Goal: Information Seeking & Learning: Learn about a topic

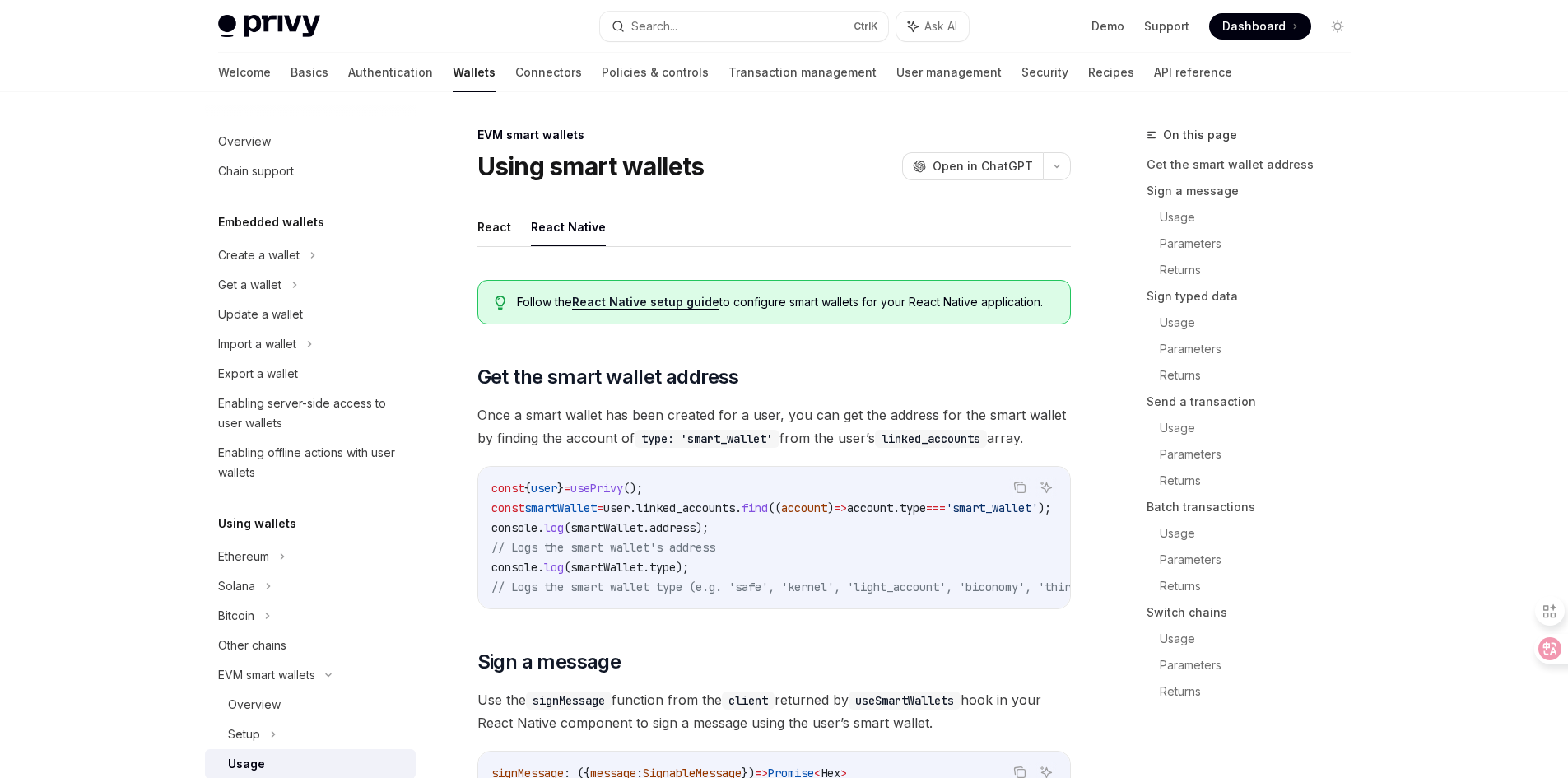
select select
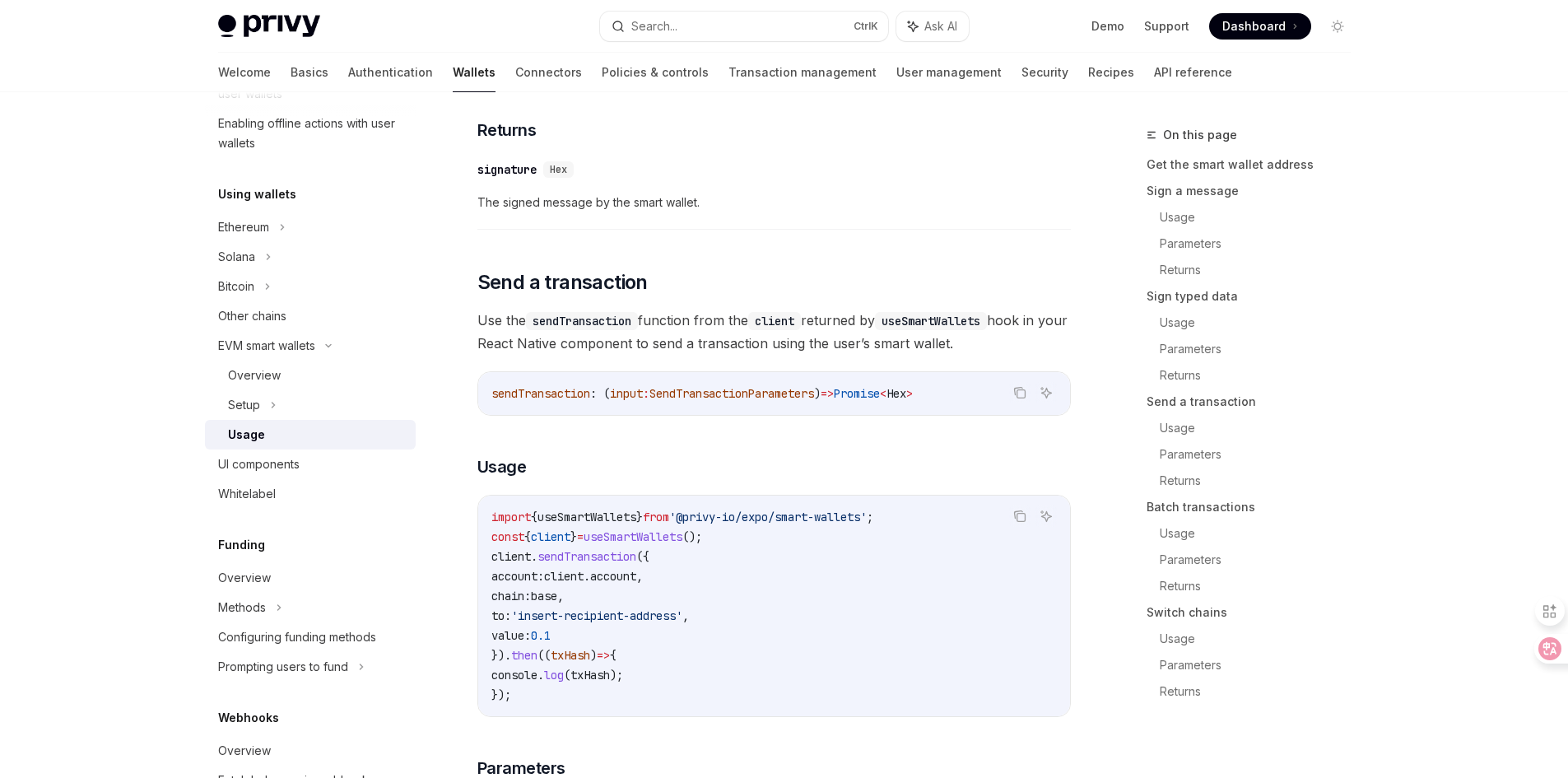
scroll to position [1911, 0]
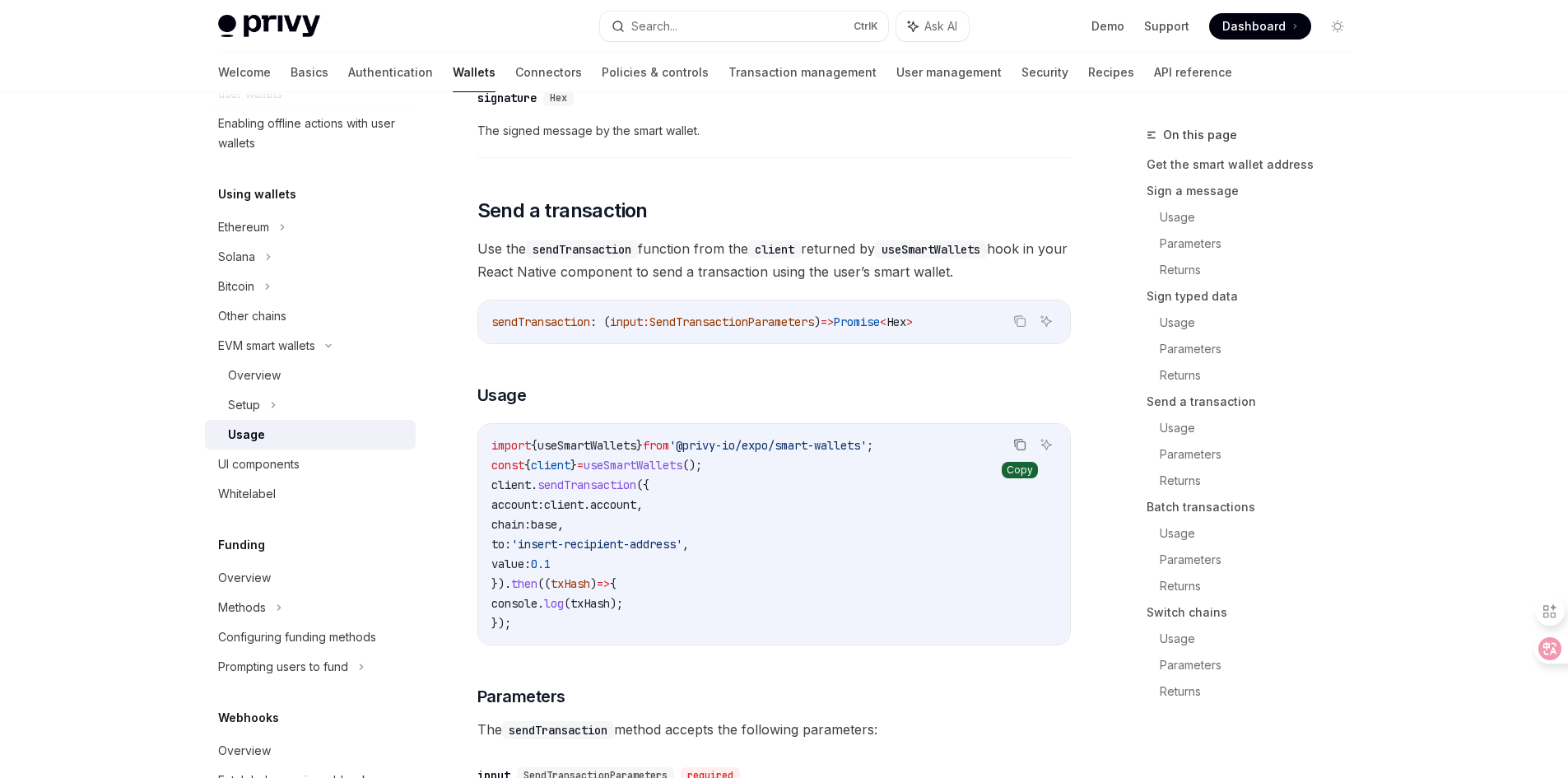
click at [1022, 447] on icon "Copy the contents from the code block" at bounding box center [1019, 444] width 13 height 13
click at [108, 507] on div "Privy Docs home page Search... Ctrl K Ask AI Demo Support Dashboard Dashboard S…" at bounding box center [784, 286] width 1568 height 4395
click at [784, 27] on button "Search... Ctrl K" at bounding box center [744, 27] width 288 height 30
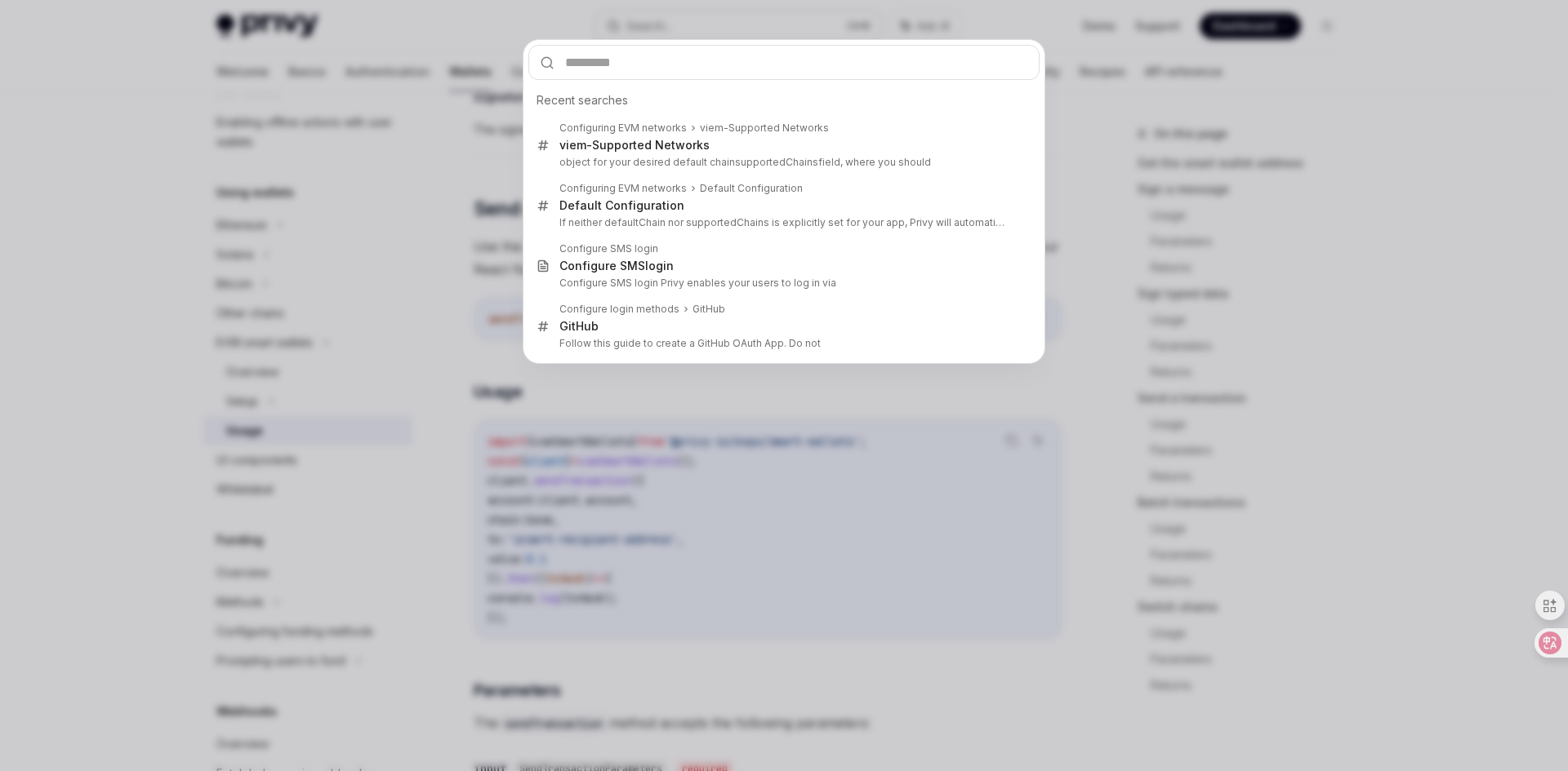
type input "*********"
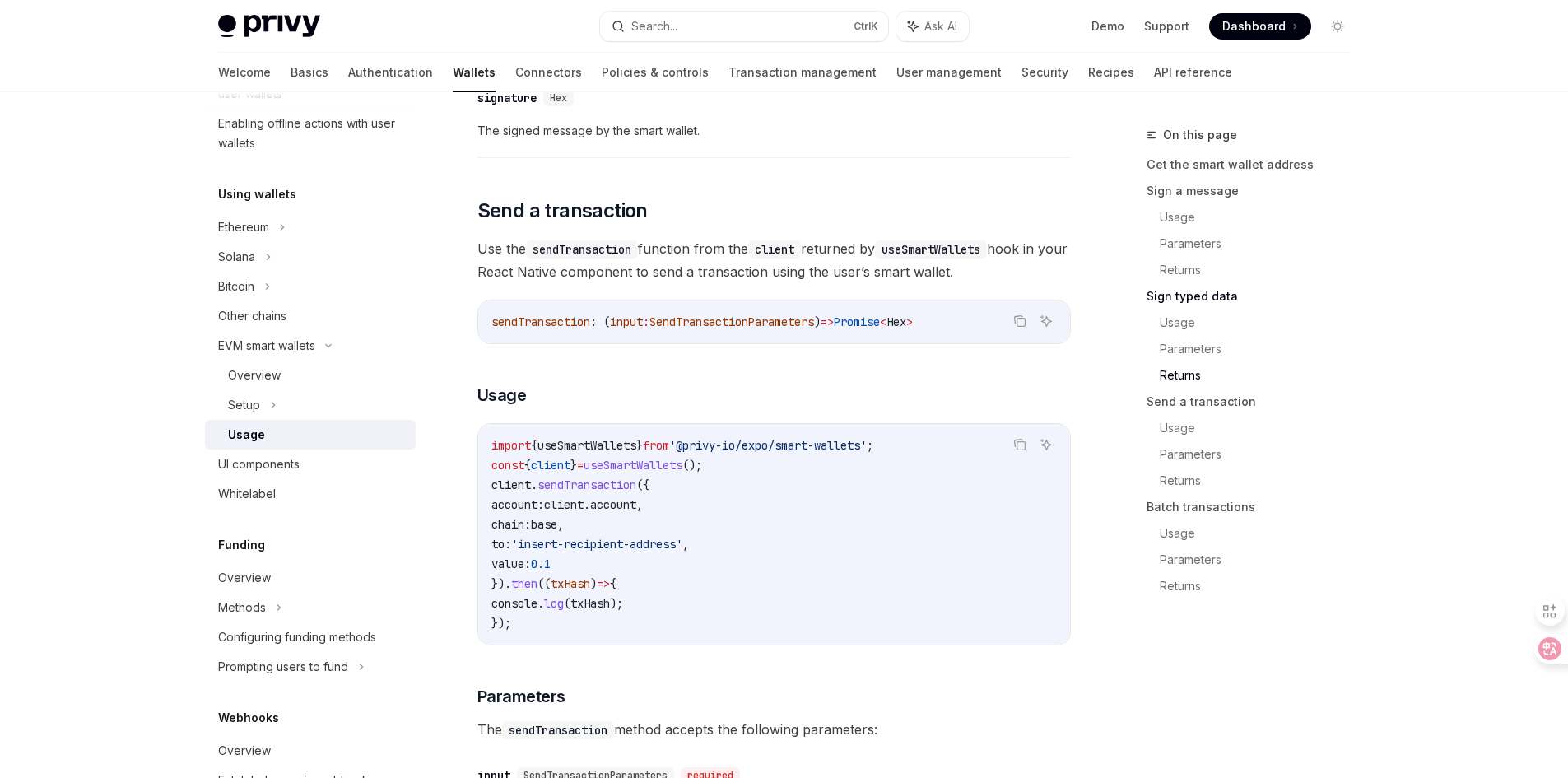
type textarea "*"
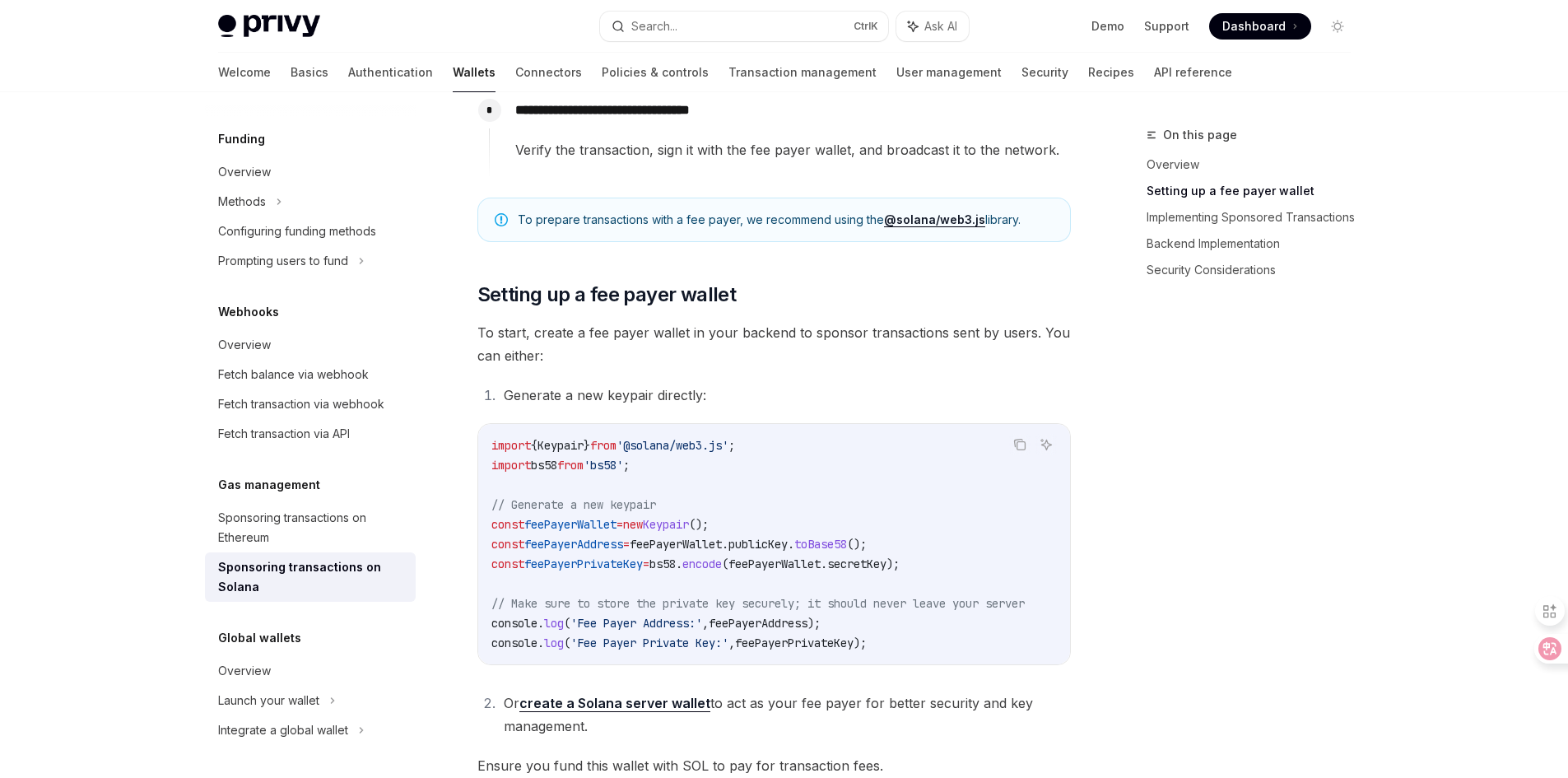
scroll to position [833, 0]
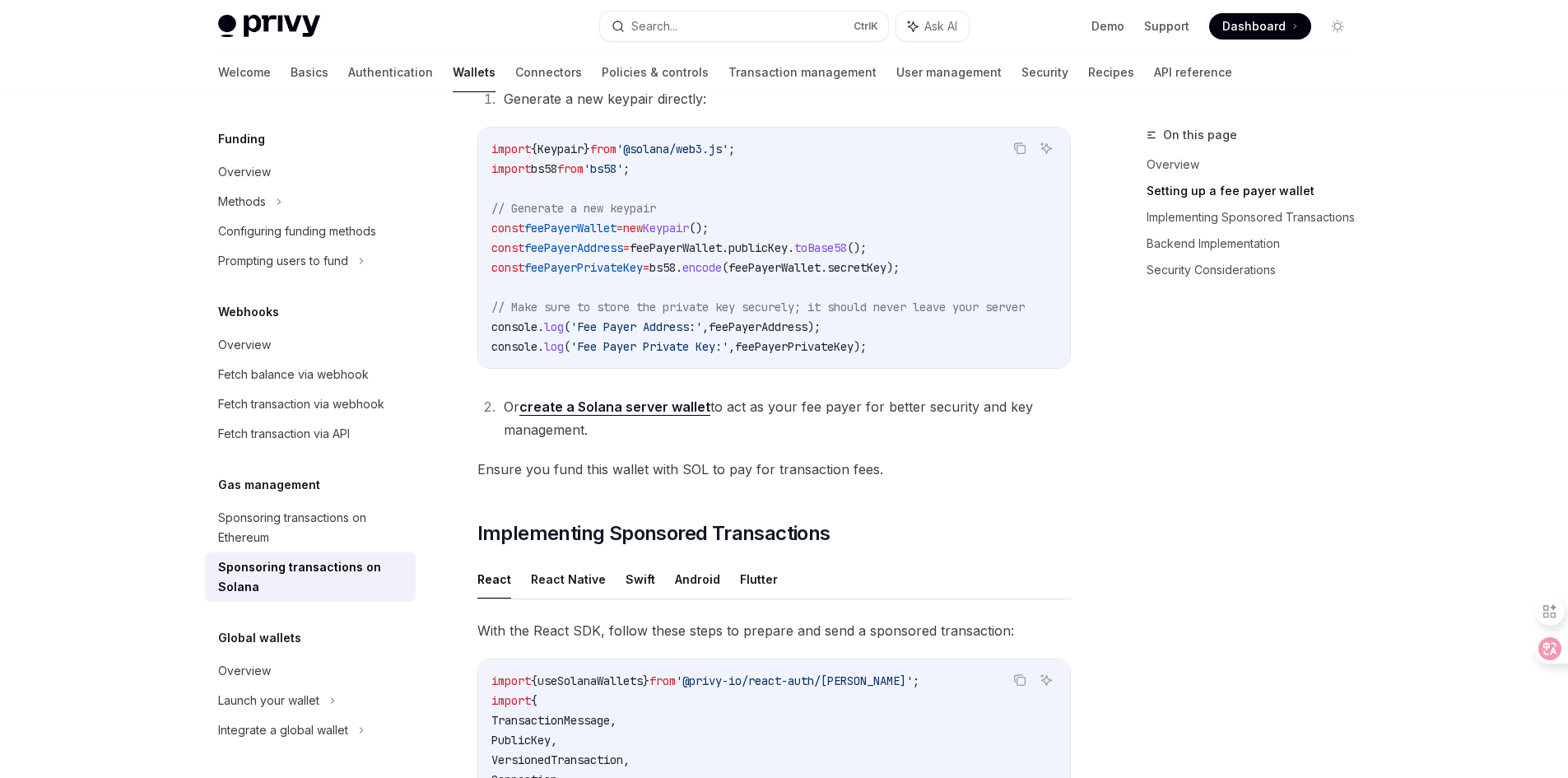
click at [1128, 494] on div "On this page Overview Setting up a fee payer wallet Implementing Sponsored Tran…" at bounding box center [1239, 451] width 250 height 653
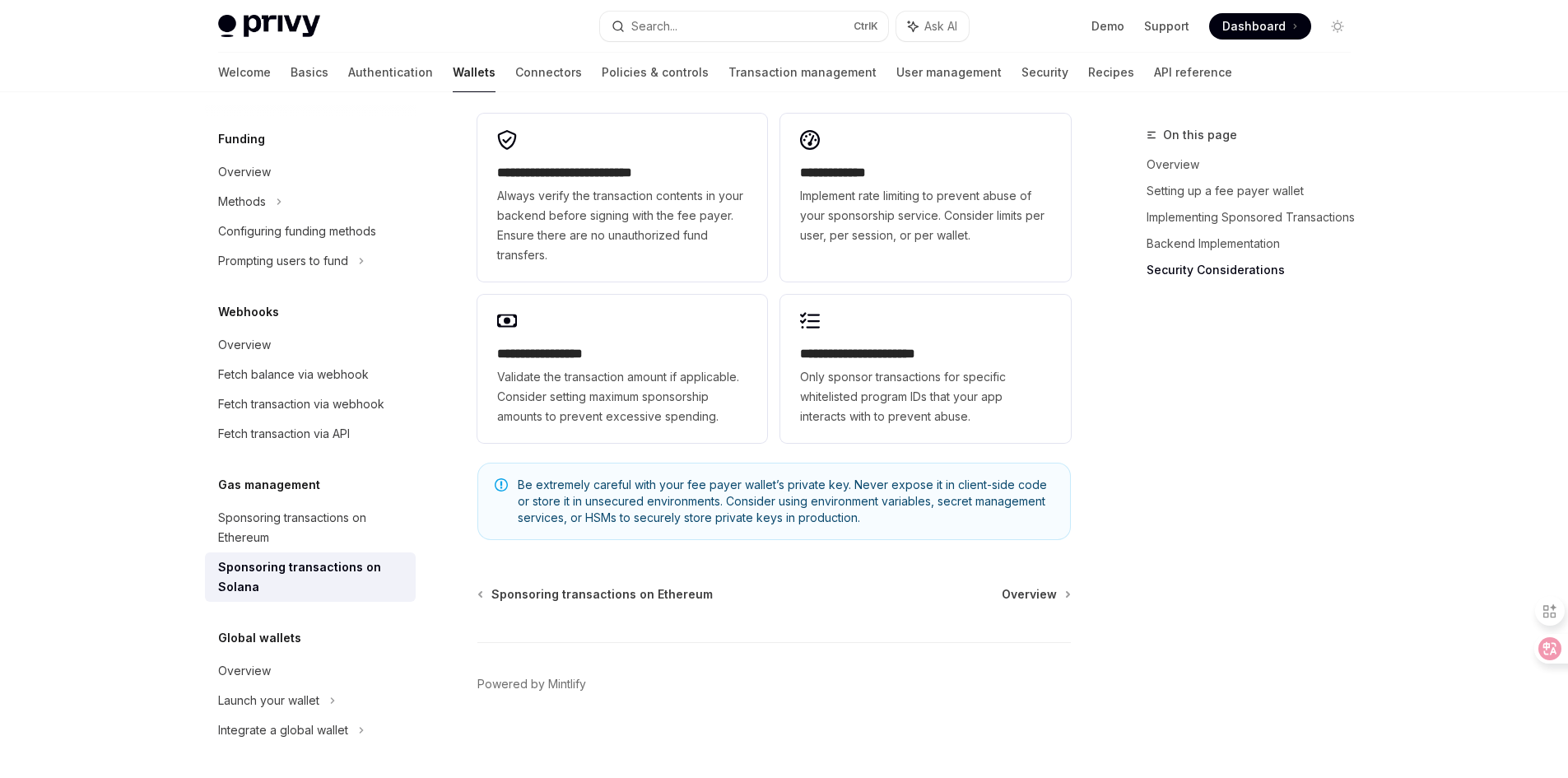
scroll to position [4772, 0]
